Goal: Task Accomplishment & Management: Manage account settings

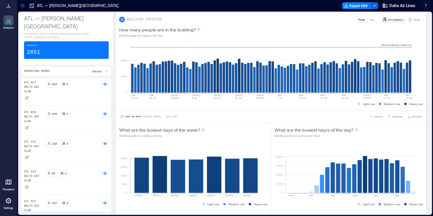
drag, startPoint x: 21, startPoint y: 8, endPoint x: 318, endPoint y: 7, distance: 296.8
click at [21, 8] on icon at bounding box center [23, 6] width 6 height 6
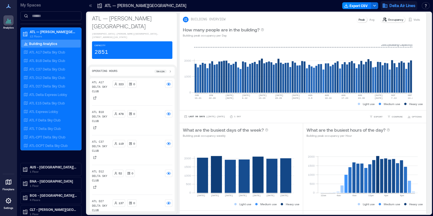
click at [397, 7] on span "Delta Air Lines" at bounding box center [402, 6] width 26 height 6
click at [404, 27] on button "Your account" at bounding box center [407, 28] width 52 height 9
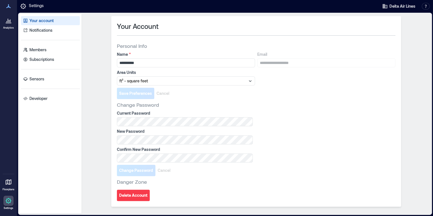
click at [51, 64] on div "Your account Notifications Members Subscriptions Sensors Developer" at bounding box center [50, 114] width 62 height 200
click at [44, 54] on div "Your account Notifications Members Subscriptions Sensors Developer" at bounding box center [50, 114] width 62 height 200
click at [44, 52] on p "Members" at bounding box center [37, 50] width 17 height 6
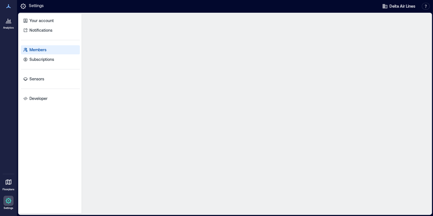
click at [45, 48] on p "Members" at bounding box center [37, 50] width 17 height 6
click at [42, 61] on p "Subscriptions" at bounding box center [41, 60] width 25 height 6
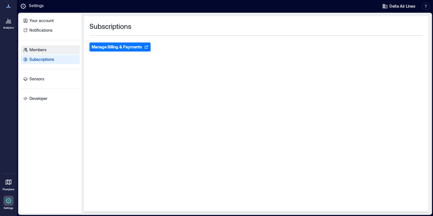
click at [41, 52] on p "Members" at bounding box center [37, 50] width 17 height 6
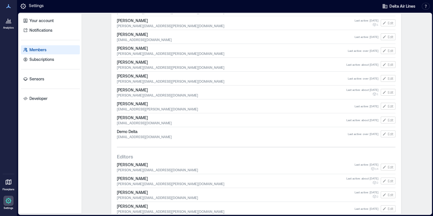
scroll to position [452, 0]
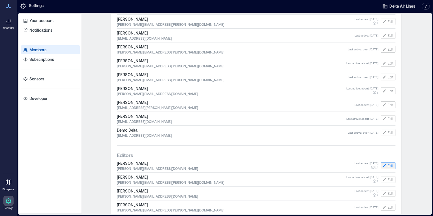
click at [387, 165] on span "Edit" at bounding box center [390, 165] width 6 height 5
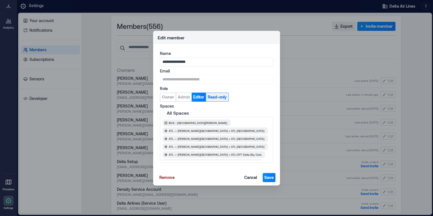
click at [214, 96] on span "Read-only" at bounding box center [216, 97] width 19 height 6
click at [269, 179] on span "Save" at bounding box center [268, 177] width 9 height 6
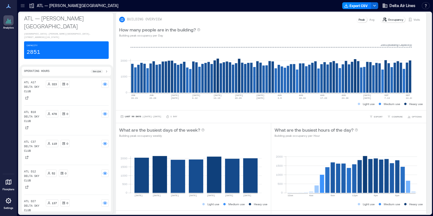
click at [25, 9] on div at bounding box center [22, 5] width 9 height 9
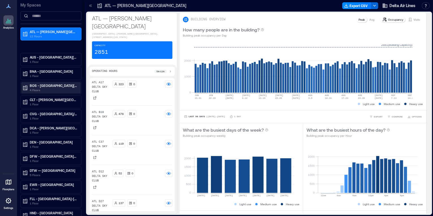
click at [33, 86] on p "BOS - [GEOGRAPHIC_DATA][PERSON_NAME]" at bounding box center [53, 85] width 47 height 5
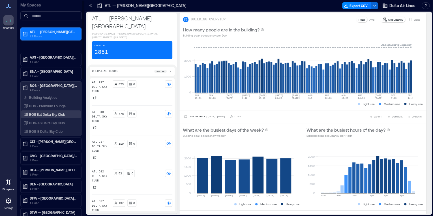
click at [52, 113] on p "BOS Sat Delta Sky Club" at bounding box center [47, 114] width 36 height 5
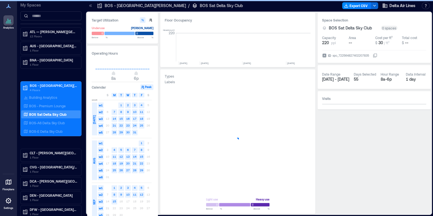
scroll to position [0, 2924]
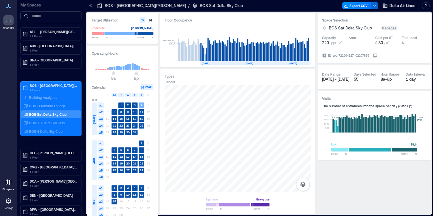
click at [340, 43] on icon at bounding box center [340, 42] width 3 height 3
click at [340, 43] on input "***" at bounding box center [342, 43] width 42 height 6
type input "***"
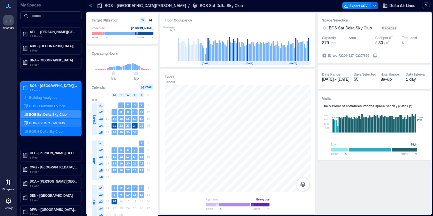
click at [57, 121] on p "BOS-A6 Delta Sky Club" at bounding box center [47, 122] width 36 height 5
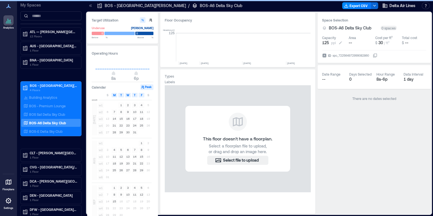
scroll to position [0, 2924]
click at [334, 42] on span "ppl" at bounding box center [333, 42] width 5 height 5
click at [333, 43] on input "***" at bounding box center [342, 43] width 42 height 6
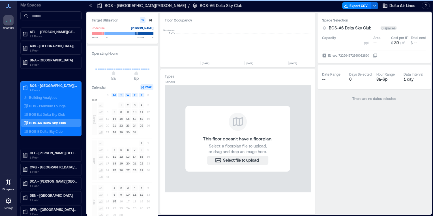
type input "***"
click at [53, 129] on p "BOS-E Delta Sky Club" at bounding box center [45, 131] width 33 height 5
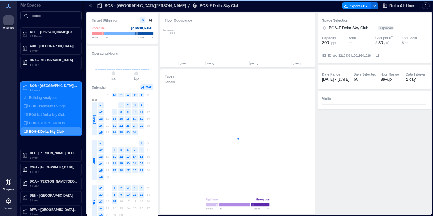
scroll to position [0, 908]
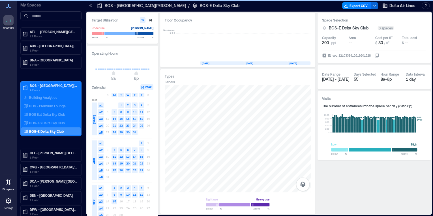
click at [334, 42] on span "ppl" at bounding box center [333, 42] width 5 height 5
click at [336, 45] on div "Capacity 300 ppl" at bounding box center [334, 40] width 24 height 15
click at [41, 133] on div "BOS-E Delta Sky Club" at bounding box center [49, 131] width 55 height 6
click at [41, 131] on p "BOS-E Delta Sky Club" at bounding box center [46, 131] width 34 height 5
click at [323, 49] on div "Space Selection BOS-E Delta Sky Club 0 spaces Capacity 300 ppl Area -- Cost per…" at bounding box center [373, 38] width 113 height 50
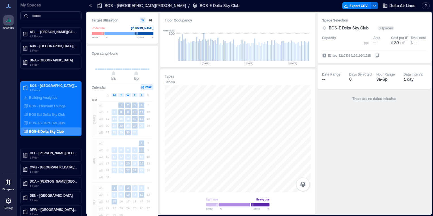
click at [327, 43] on input "***" at bounding box center [342, 43] width 42 height 6
type input "***"
